Goal: Navigation & Orientation: Understand site structure

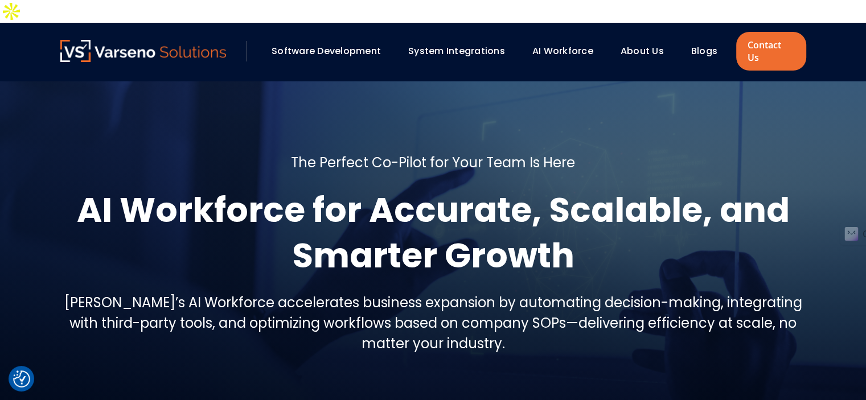
click at [360, 187] on h1 "AI Workforce for Accurate, Scalable, and Smarter Growth" at bounding box center [433, 232] width 746 height 91
click at [346, 44] on link "Software Development" at bounding box center [325, 50] width 109 height 13
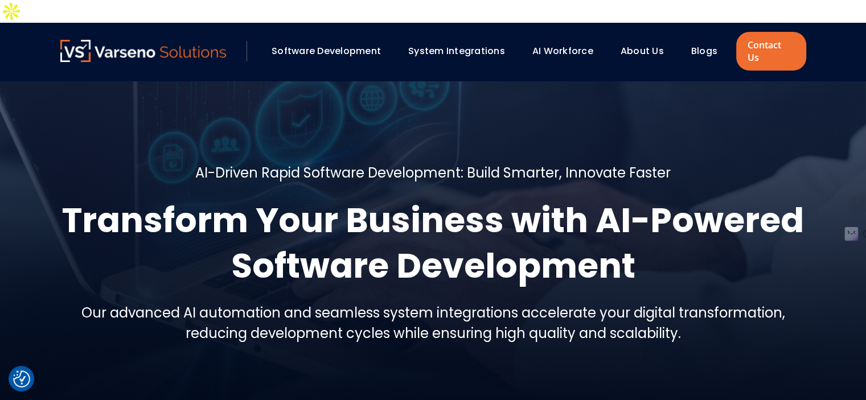
click at [434, 44] on link "System Integrations" at bounding box center [456, 50] width 97 height 13
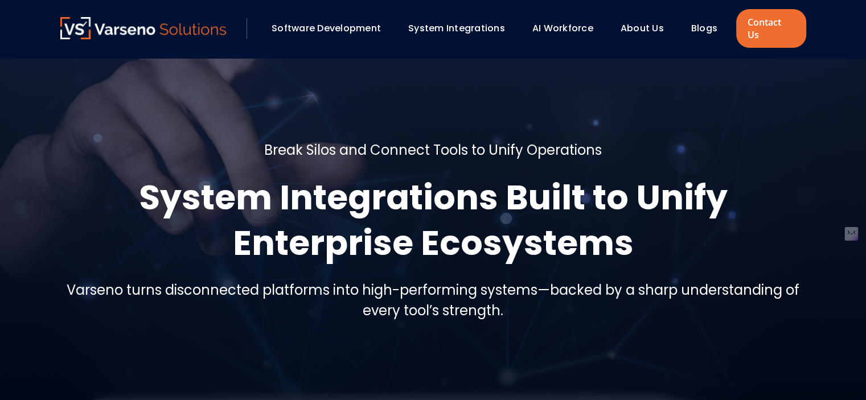
click at [549, 24] on link "AI Workforce" at bounding box center [562, 28] width 61 height 13
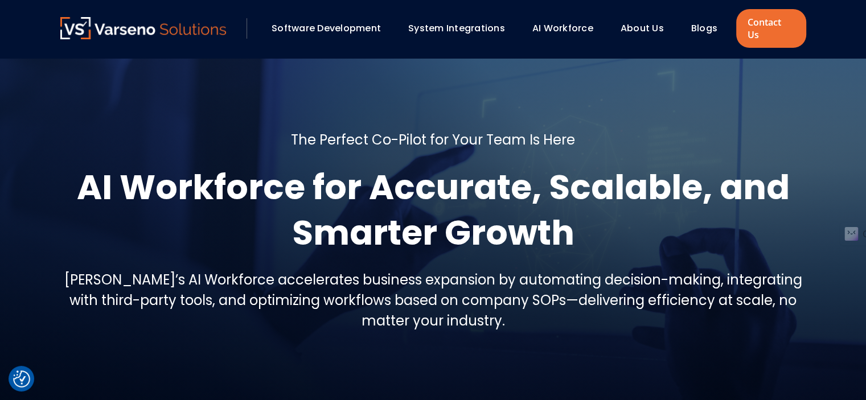
click at [462, 24] on link "System Integrations" at bounding box center [456, 28] width 97 height 13
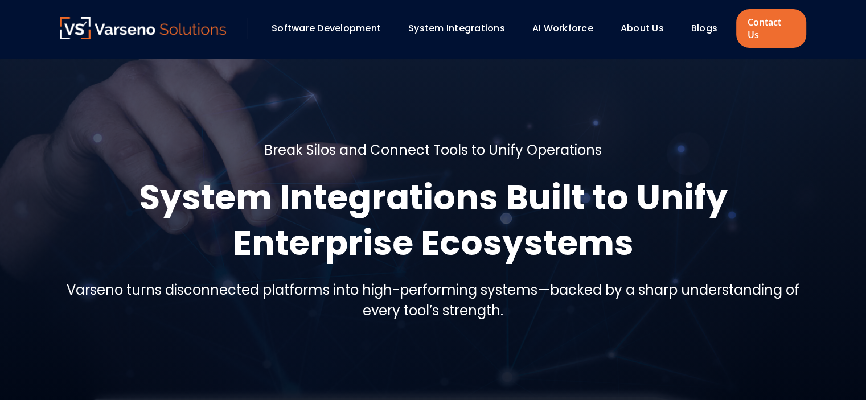
click at [355, 24] on link "Software Development" at bounding box center [325, 28] width 109 height 13
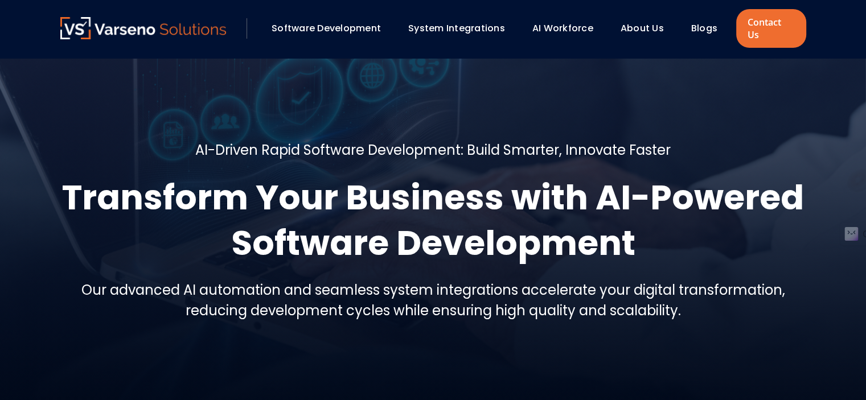
click at [307, 100] on div at bounding box center [433, 235] width 866 height 355
